Goal: Information Seeking & Learning: Learn about a topic

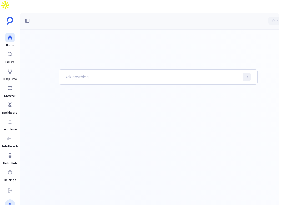
click at [13, 199] on link "P" at bounding box center [10, 204] width 11 height 11
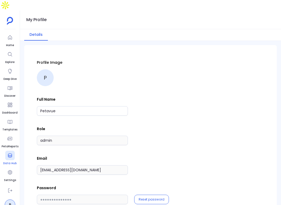
click at [9, 153] on icon at bounding box center [9, 155] width 5 height 5
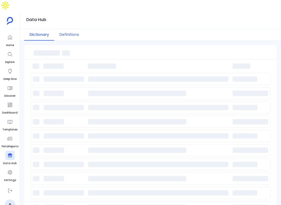
click at [79, 29] on button "Definitions" at bounding box center [69, 34] width 30 height 11
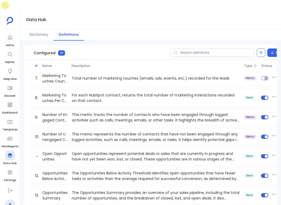
scroll to position [369, 0]
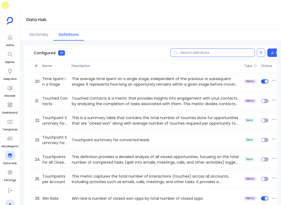
click at [209, 48] on input "text" at bounding box center [212, 52] width 84 height 8
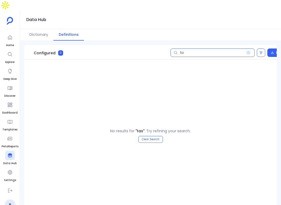
type input "t"
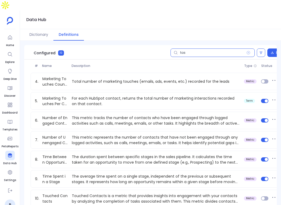
type input "task"
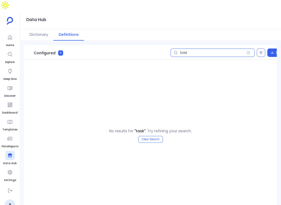
click at [209, 48] on input "task" at bounding box center [212, 52] width 84 height 8
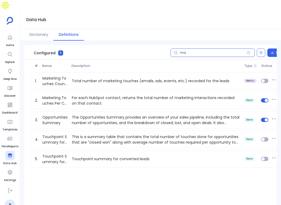
scroll to position [0, 0]
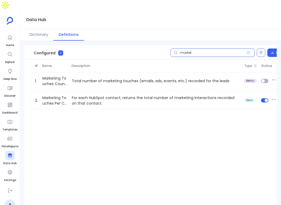
type input "market"
click at [226, 48] on input "market" at bounding box center [212, 52] width 84 height 8
click at [225, 48] on input "market" at bounding box center [212, 52] width 84 height 8
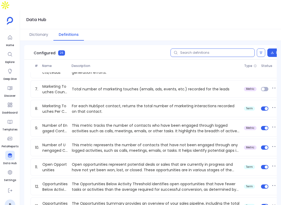
scroll to position [193, 0]
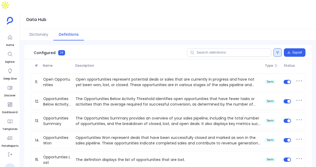
click at [278, 48] on button at bounding box center [277, 52] width 8 height 8
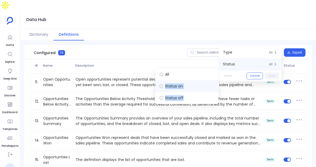
drag, startPoint x: 182, startPoint y: 87, endPoint x: 183, endPoint y: 77, distance: 10.1
click at [183, 77] on div "All Status on Status off" at bounding box center [186, 87] width 63 height 36
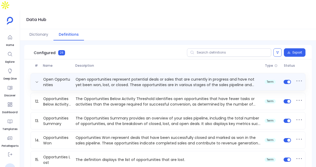
click at [183, 77] on p "Open opportunities represent potential deals or sales that are currently in pro…" at bounding box center [167, 82] width 189 height 11
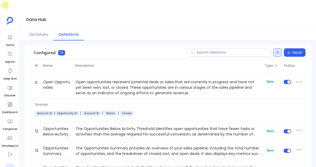
click at [276, 51] on icon at bounding box center [277, 52] width 3 height 3
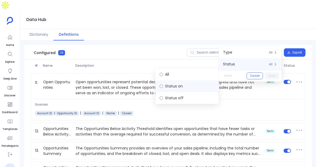
click at [193, 80] on label "Status on" at bounding box center [186, 86] width 63 height 12
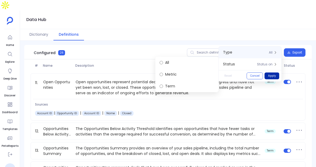
click at [270, 78] on button "Apply" at bounding box center [271, 76] width 15 height 7
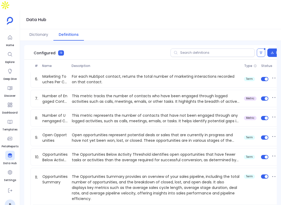
scroll to position [39, 0]
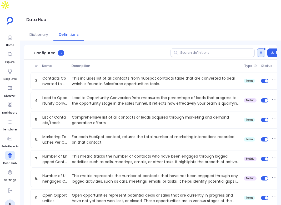
click at [261, 48] on button at bounding box center [261, 52] width 8 height 8
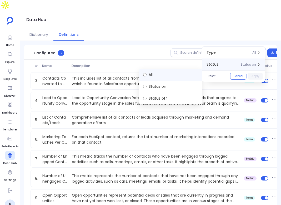
click at [177, 69] on label "All" at bounding box center [170, 75] width 63 height 12
click at [255, 76] on button "Apply" at bounding box center [255, 76] width 15 height 7
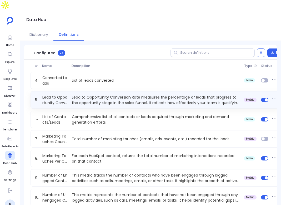
scroll to position [0, 0]
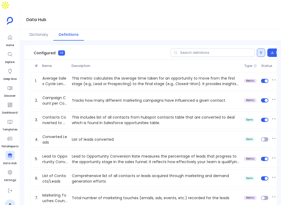
click at [261, 52] on icon at bounding box center [261, 53] width 3 height 2
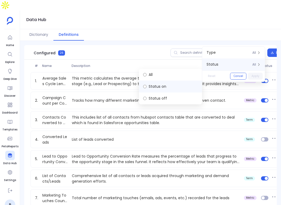
click at [175, 80] on label "Status on" at bounding box center [170, 86] width 63 height 12
click at [264, 75] on div "Reset Cancel Apply" at bounding box center [233, 75] width 63 height 11
click at [261, 77] on button "Apply" at bounding box center [255, 76] width 15 height 7
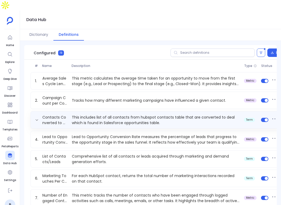
scroll to position [274, 0]
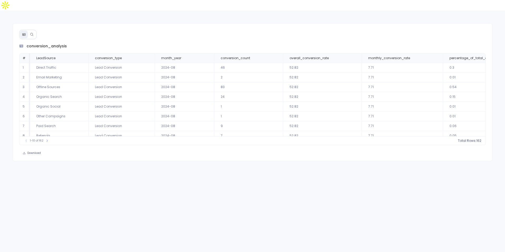
click at [32, 31] on button at bounding box center [32, 35] width 8 height 8
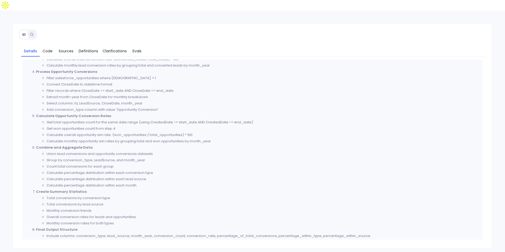
scroll to position [338, 0]
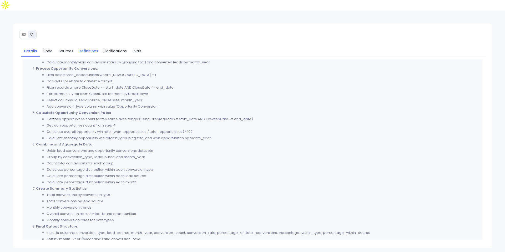
click at [92, 48] on span "Definitions" at bounding box center [88, 51] width 19 height 6
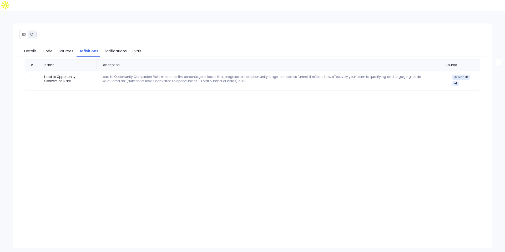
scroll to position [0, 0]
click at [54, 75] on div "Lead to Opportunity Conversion Rate" at bounding box center [67, 79] width 47 height 8
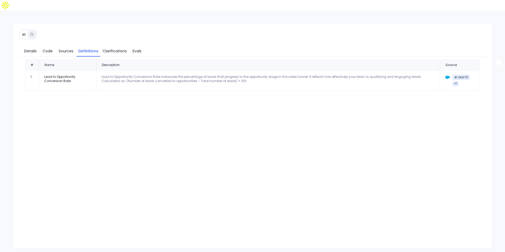
click at [78, 75] on div "Lead to Opportunity Conversion Rate" at bounding box center [67, 79] width 47 height 8
click at [35, 47] on div "Details Code Sources Definitions Clarifications Evals # Name Description Source…" at bounding box center [252, 143] width 479 height 200
click at [33, 48] on span "Details" at bounding box center [30, 51] width 12 height 6
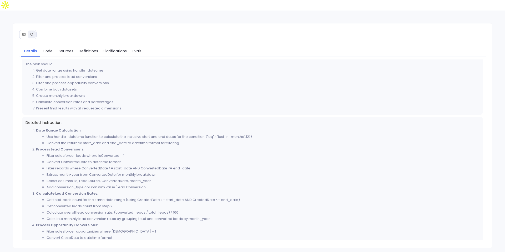
scroll to position [350, 0]
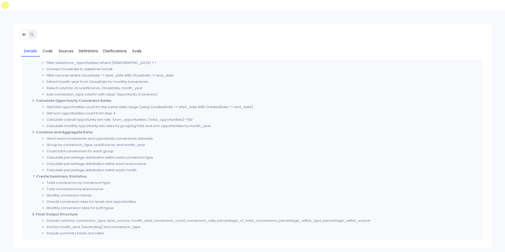
click at [31, 29] on div "Details Code Sources Definitions Clarifications Evals Thought Process Now I hav…" at bounding box center [253, 135] width 480 height 225
click at [25, 31] on button at bounding box center [24, 35] width 8 height 8
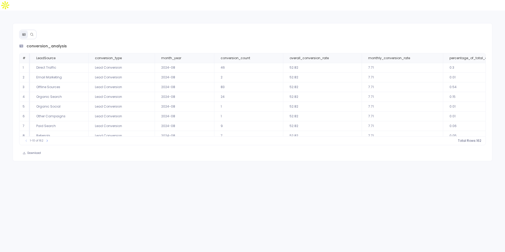
click at [35, 31] on button at bounding box center [32, 35] width 8 height 8
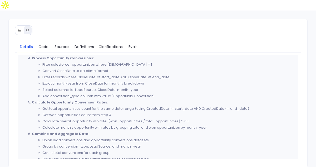
scroll to position [433, 0]
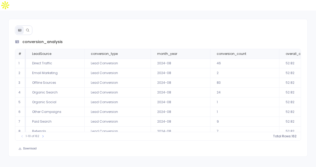
click at [26, 28] on icon at bounding box center [28, 30] width 4 height 4
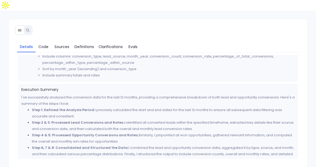
scroll to position [518, 0]
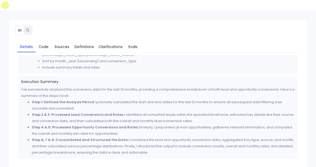
drag, startPoint x: 164, startPoint y: 142, endPoint x: 30, endPoint y: 100, distance: 140.1
click at [30, 100] on ul "Step 1: Defined the Analysis Period. I precisely calculated the start and end d…" at bounding box center [157, 127] width 273 height 57
click at [21, 76] on div "Execution Summary I've successfully analyzed the conversion data for the last 1…" at bounding box center [157, 117] width 279 height 83
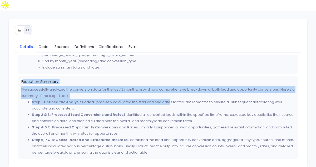
drag, startPoint x: 22, startPoint y: 71, endPoint x: 166, endPoint y: 92, distance: 145.1
click at [166, 92] on div "Execution Summary I've successfully analyzed the conversion data for the last 1…" at bounding box center [157, 117] width 279 height 83
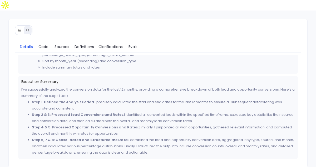
click at [167, 145] on li "Step 6, 7 & 8: Consolidated and Structured the Data. I combined the lead and op…" at bounding box center [163, 146] width 263 height 19
drag, startPoint x: 167, startPoint y: 145, endPoint x: 32, endPoint y: 98, distance: 142.7
click at [32, 99] on ul "Step 1: Defined the Analysis Period. I precisely calculated the start and end d…" at bounding box center [157, 127] width 273 height 57
click at [18, 89] on div "Thought Process Now I have clarity on what the user wants: Lead conversions: le…" at bounding box center [158, 107] width 286 height 104
drag, startPoint x: 22, startPoint y: 72, endPoint x: 166, endPoint y: 145, distance: 161.5
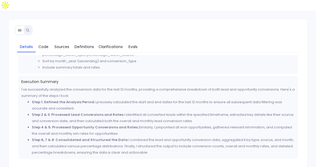
click at [166, 145] on div "Execution Summary I've successfully analyzed the conversion data for the last 1…" at bounding box center [157, 117] width 279 height 83
click at [166, 145] on li "Step 6, 7 & 8: Consolidated and Structured the Data. I combined the lead and op…" at bounding box center [163, 146] width 263 height 19
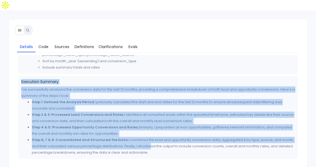
drag, startPoint x: 21, startPoint y: 72, endPoint x: 149, endPoint y: 134, distance: 142.9
click at [149, 134] on div "Execution Summary I've successfully analyzed the conversion data for the last 1…" at bounding box center [157, 117] width 279 height 83
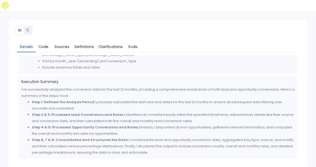
click at [163, 137] on li "Step 6, 7 & 8: Consolidated and Structured the Data. I combined the lead and op…" at bounding box center [163, 146] width 263 height 19
drag, startPoint x: 164, startPoint y: 142, endPoint x: 13, endPoint y: 67, distance: 168.6
click at [13, 67] on div "Details Code Sources Definitions Clarifications Evals Thought Process Now I hav…" at bounding box center [158, 101] width 298 height 124
click at [32, 76] on div "Execution Summary I've successfully analyzed the conversion data for the last 1…" at bounding box center [157, 117] width 279 height 83
drag, startPoint x: 21, startPoint y: 71, endPoint x: 180, endPoint y: 142, distance: 173.8
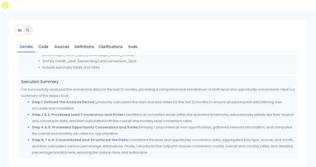
click at [180, 142] on div "Execution Summary I've successfully analyzed the conversion data for the last 1…" at bounding box center [157, 117] width 279 height 83
click at [176, 144] on li "Step 6, 7 & 8: Consolidated and Structured the Data. I combined the lead and op…" at bounding box center [163, 146] width 263 height 19
drag, startPoint x: 176, startPoint y: 144, endPoint x: 19, endPoint y: 73, distance: 172.1
click at [19, 76] on div "Execution Summary I've successfully analyzed the conversion data for the last 1…" at bounding box center [157, 117] width 279 height 83
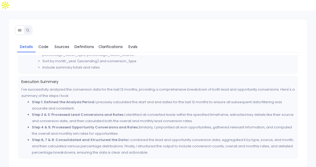
drag, startPoint x: 21, startPoint y: 73, endPoint x: 185, endPoint y: 149, distance: 180.6
click at [185, 149] on div "Details Code Sources Definitions Clarifications Evals Thought Process Now I hav…" at bounding box center [158, 101] width 298 height 124
click at [141, 124] on li "Step 4 & 5: Processed Opportunity Conversions and Rates. Similarly, I pinpointe…" at bounding box center [163, 130] width 263 height 13
click at [42, 44] on span "Code" at bounding box center [43, 47] width 10 height 6
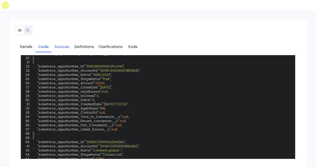
click at [60, 44] on span "Sources" at bounding box center [61, 47] width 15 height 6
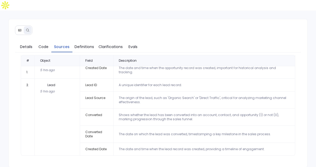
scroll to position [0, 0]
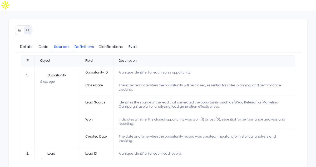
click at [82, 41] on link "Definitions" at bounding box center [84, 46] width 24 height 11
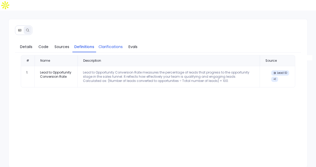
click at [105, 41] on link "Clarifications" at bounding box center [110, 46] width 29 height 11
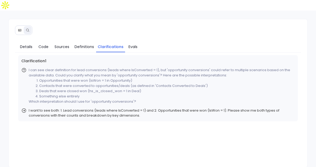
click at [144, 27] on div "Details Code Sources Definitions Clarifications Evals Clarification 1 I can see…" at bounding box center [157, 93] width 299 height 149
click at [138, 41] on link "Evals" at bounding box center [133, 46] width 16 height 11
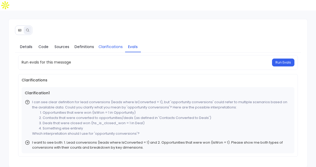
click at [105, 41] on link "Clarifications" at bounding box center [110, 46] width 29 height 11
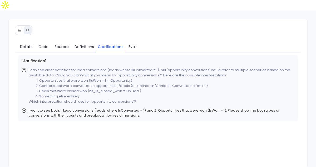
click at [89, 44] on div "Details Code Sources Definitions Clarifications Evals Clarification 1 I can see…" at bounding box center [158, 101] width 298 height 124
click at [88, 42] on link "Definitions" at bounding box center [84, 46] width 24 height 11
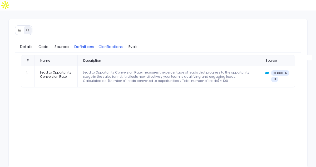
click at [105, 44] on span "Clarifications" at bounding box center [110, 47] width 24 height 6
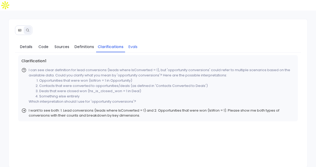
click at [135, 41] on link "Evals" at bounding box center [133, 46] width 16 height 11
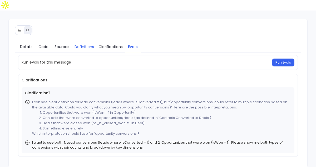
click at [86, 41] on link "Definitions" at bounding box center [84, 46] width 24 height 11
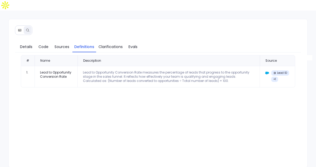
click at [59, 44] on div "Details Code Sources Definitions Clarifications Evals # Name Description Source…" at bounding box center [158, 101] width 298 height 124
click at [56, 44] on span "Sources" at bounding box center [61, 47] width 15 height 6
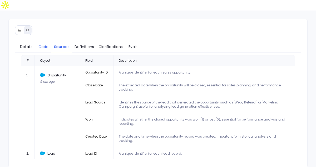
click at [40, 41] on link "Code" at bounding box center [44, 46] width 16 height 11
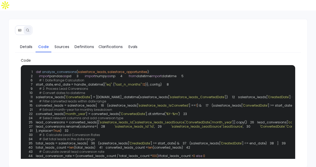
click at [25, 43] on div "Details Code Sources Definitions Clarifications Evals Code 1 def analyze_conver…" at bounding box center [158, 101] width 298 height 124
click at [26, 41] on link "Details" at bounding box center [26, 46] width 18 height 11
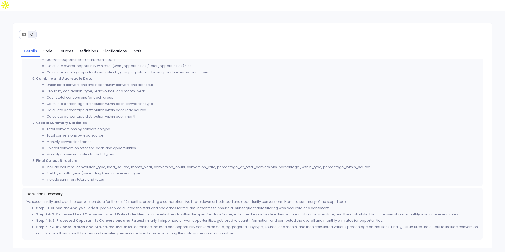
scroll to position [404, 0]
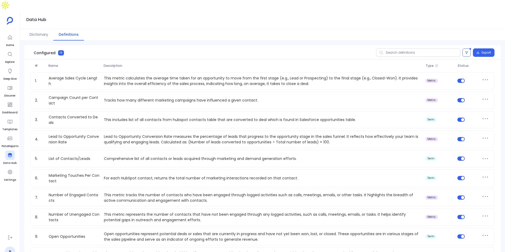
scroll to position [216, 0]
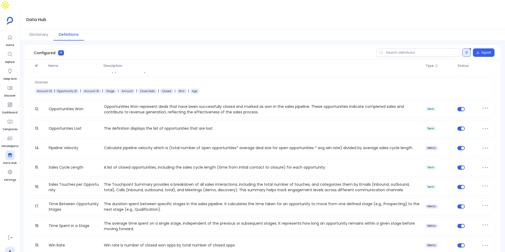
click at [467, 51] on icon at bounding box center [466, 52] width 3 height 3
click at [299, 64] on span "Description" at bounding box center [263, 66] width 322 height 4
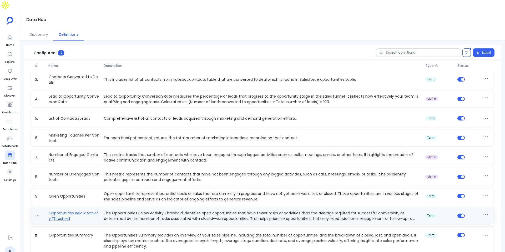
scroll to position [11, 0]
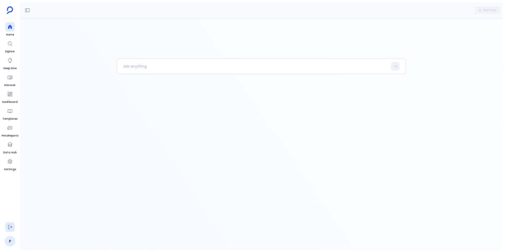
click at [6, 224] on button at bounding box center [9, 226] width 9 height 9
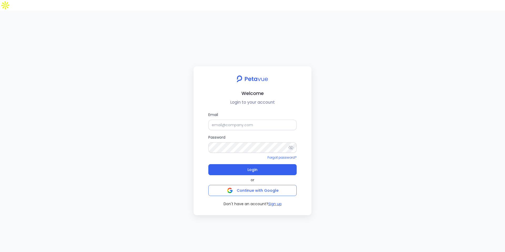
click at [235, 134] on label "Password" at bounding box center [252, 143] width 88 height 18
click at [237, 121] on form "Email Password Forgot password? Login" at bounding box center [252, 143] width 88 height 63
click at [240, 120] on input "Email" at bounding box center [252, 125] width 88 height 11
type input "[EMAIL_ADDRESS][DOMAIN_NAME]"
click at [263, 164] on button "Login" at bounding box center [252, 169] width 88 height 11
